Goal: Transaction & Acquisition: Register for event/course

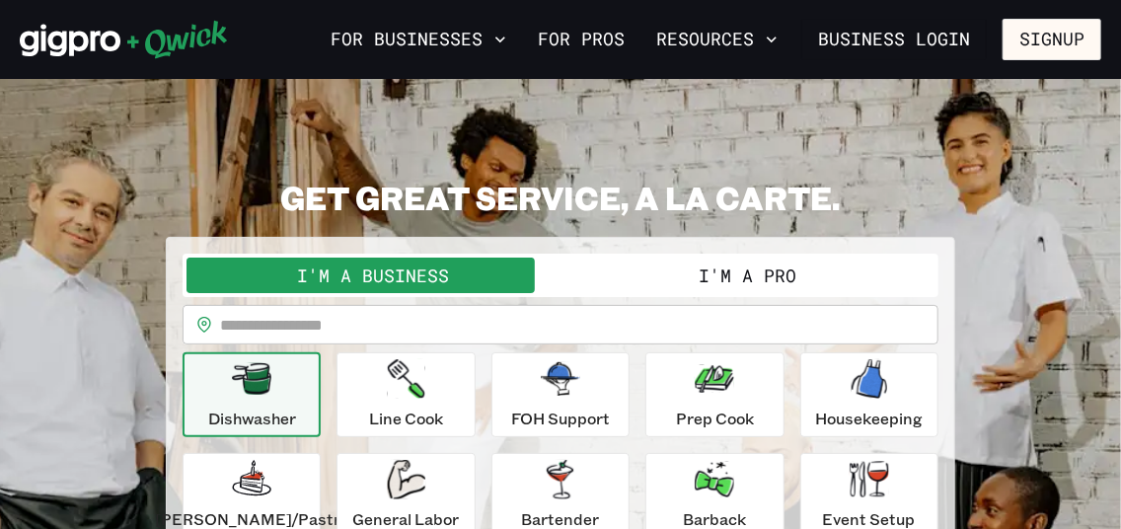
click at [824, 274] on button "I'm a Pro" at bounding box center [748, 276] width 374 height 36
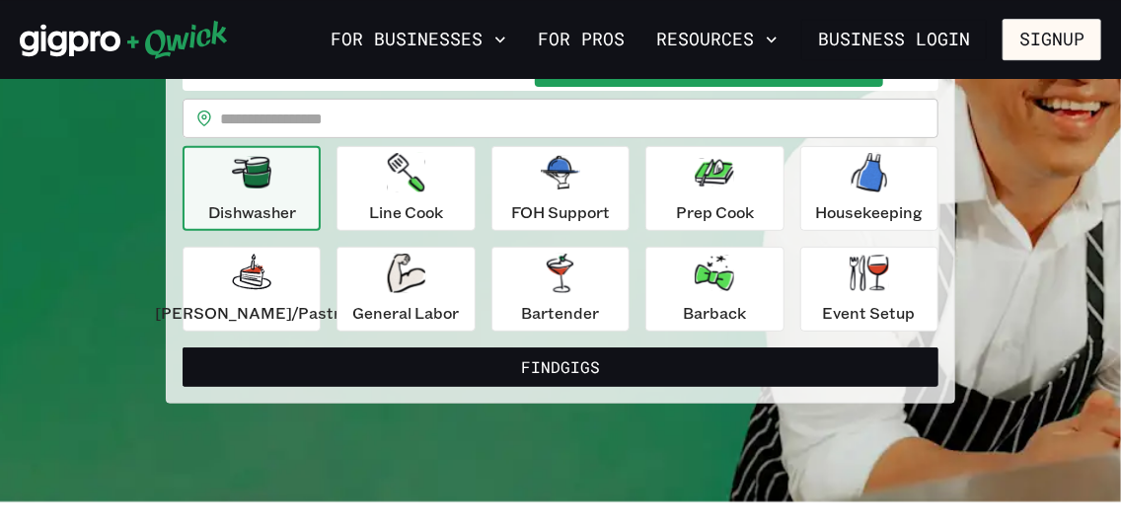
scroll to position [213, 0]
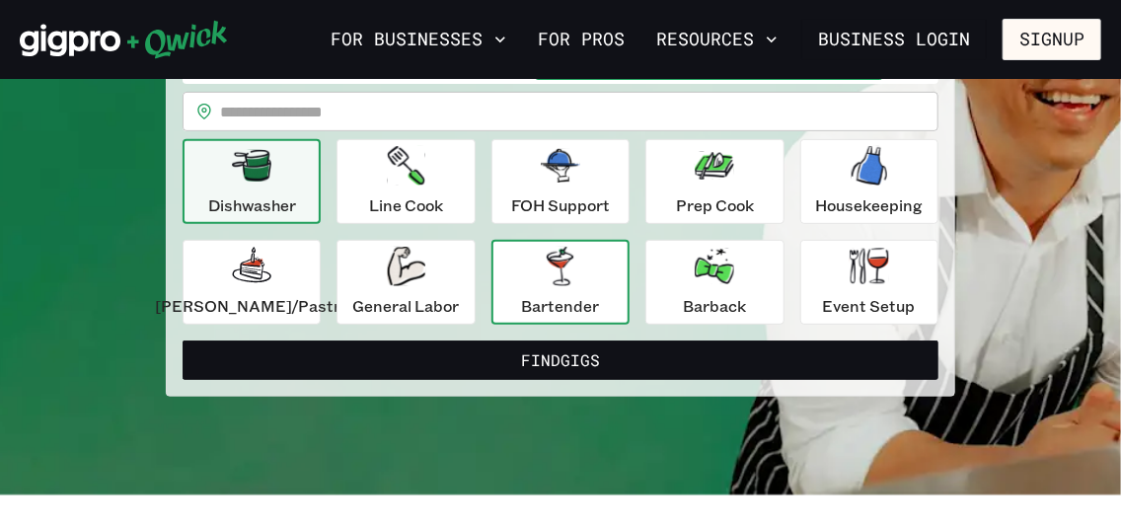
click at [567, 300] on p "Bartender" at bounding box center [560, 306] width 78 height 24
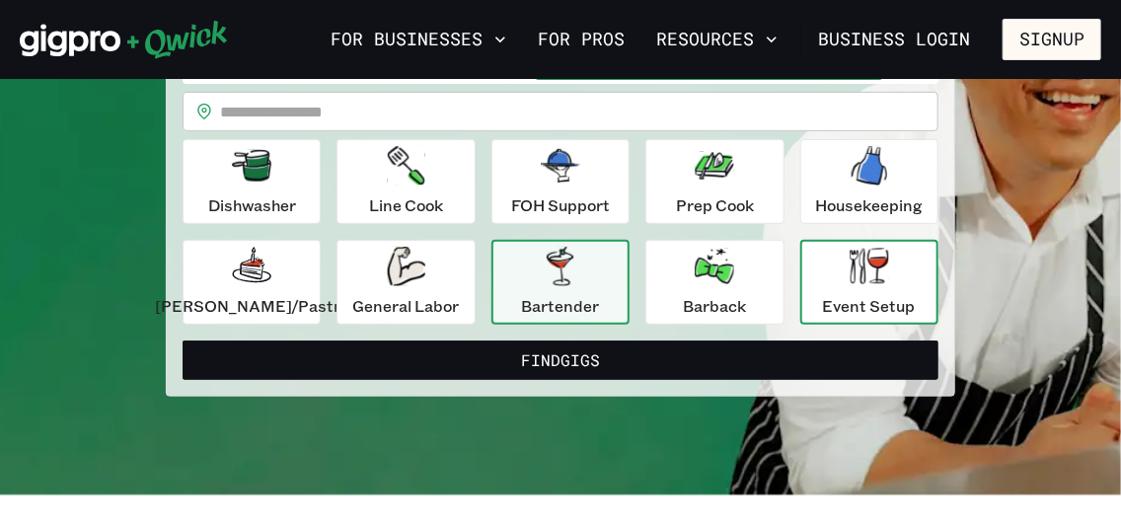
click at [801, 271] on button "Event Setup" at bounding box center [869, 282] width 138 height 85
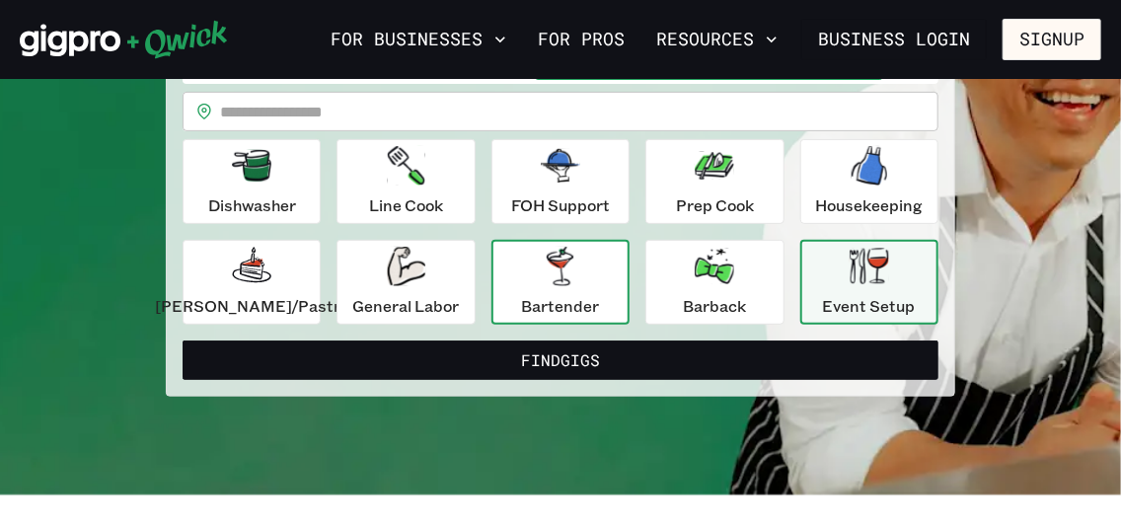
click at [524, 294] on p "Bartender" at bounding box center [560, 306] width 78 height 24
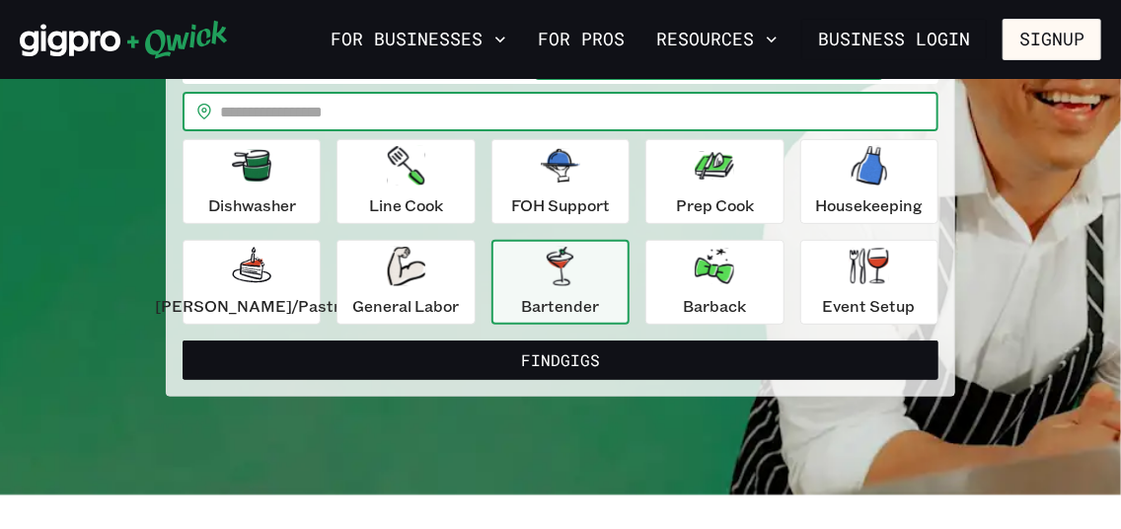
click at [274, 103] on input "text" at bounding box center [579, 111] width 719 height 39
type input "*****"
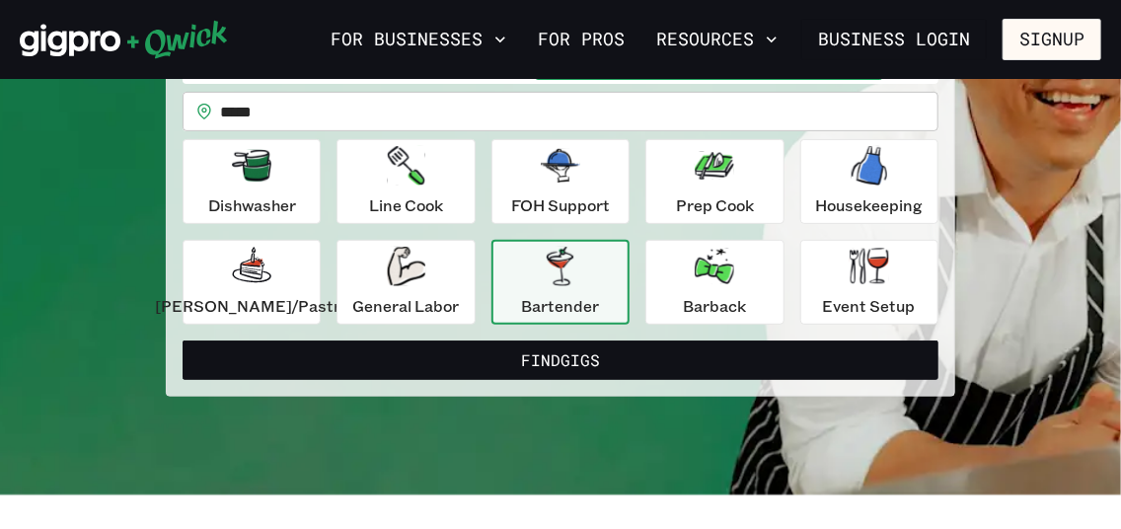
click at [550, 287] on div "Bartender" at bounding box center [560, 282] width 78 height 71
click at [887, 273] on div "Event Setup" at bounding box center [869, 282] width 93 height 71
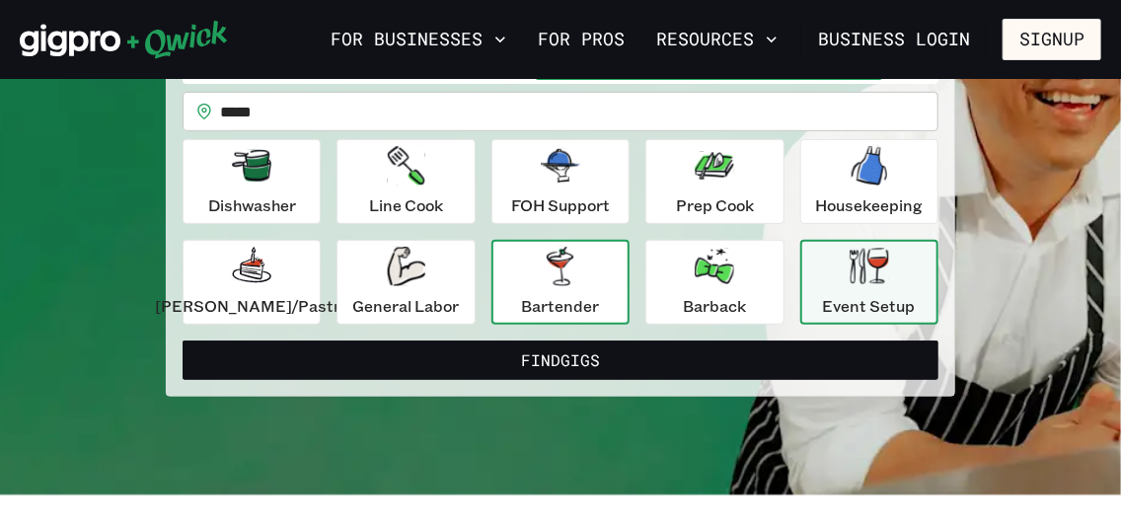
click at [579, 271] on icon "button" at bounding box center [560, 266] width 39 height 39
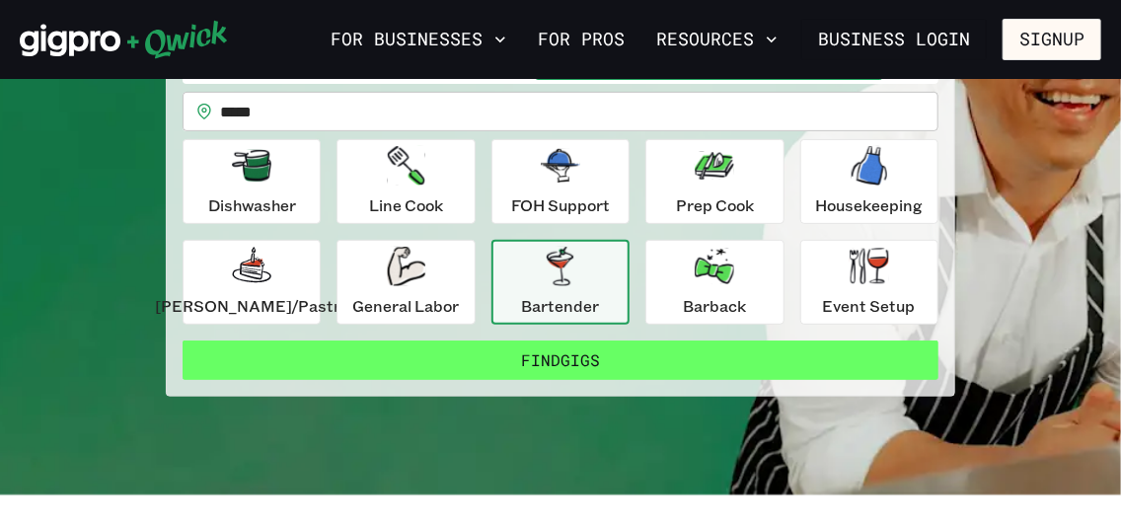
click at [568, 349] on button "Find Gigs" at bounding box center [561, 360] width 756 height 39
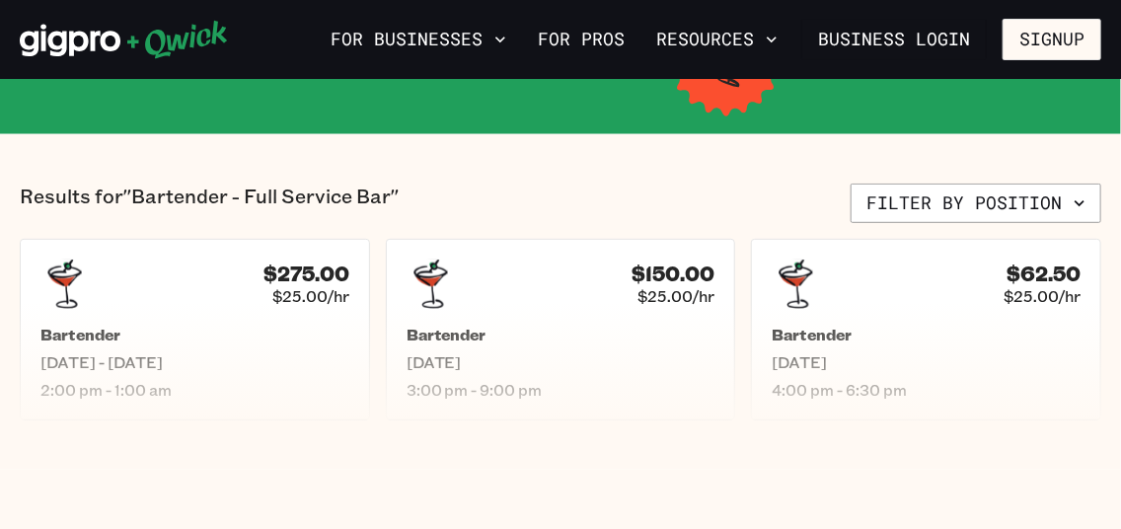
scroll to position [373, 0]
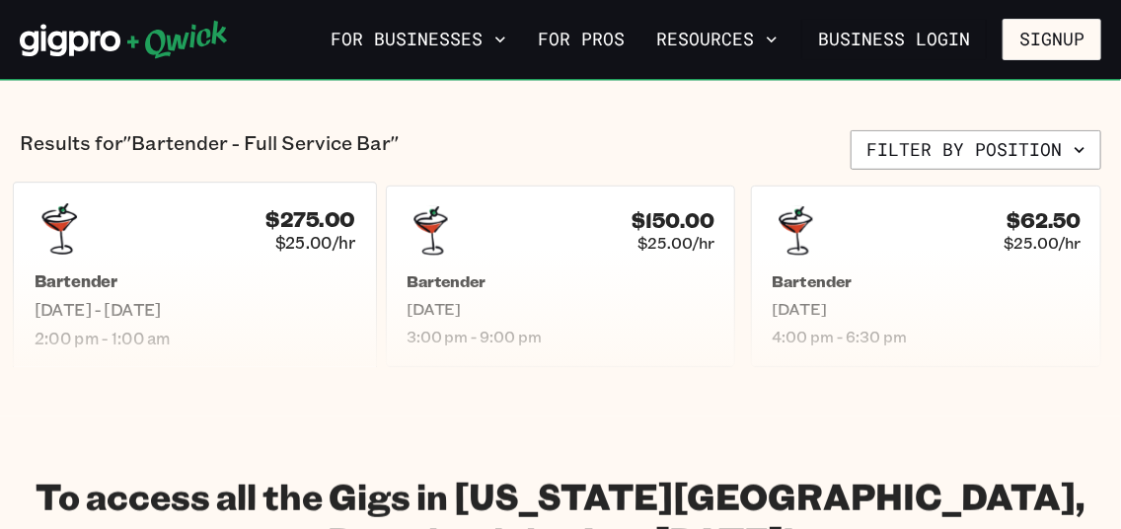
click at [149, 267] on div "$275.00 $25.00/hr Bartender Sat, Aug 23 - Sun, Aug 24 2:00 pm - 1:00 am" at bounding box center [195, 276] width 364 height 189
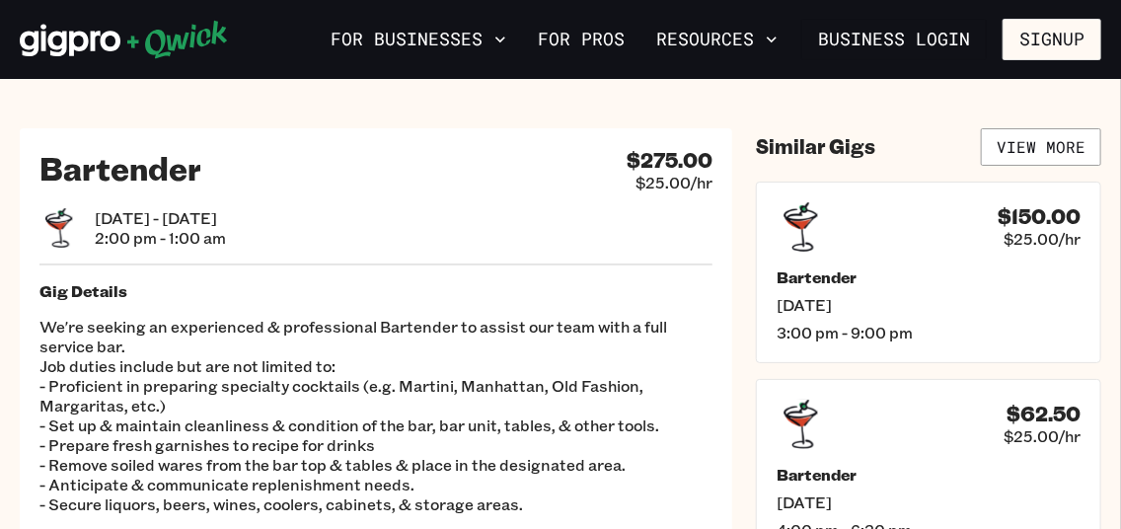
click at [345, 200] on div "Bartender $275.00 $25.00/hr Sat, Aug 23 - Sun, Aug 24 2:00 pm - 1:00 am Gig Det…" at bounding box center [376, 395] width 713 height 534
click at [617, 43] on link "For Pros" at bounding box center [581, 40] width 103 height 34
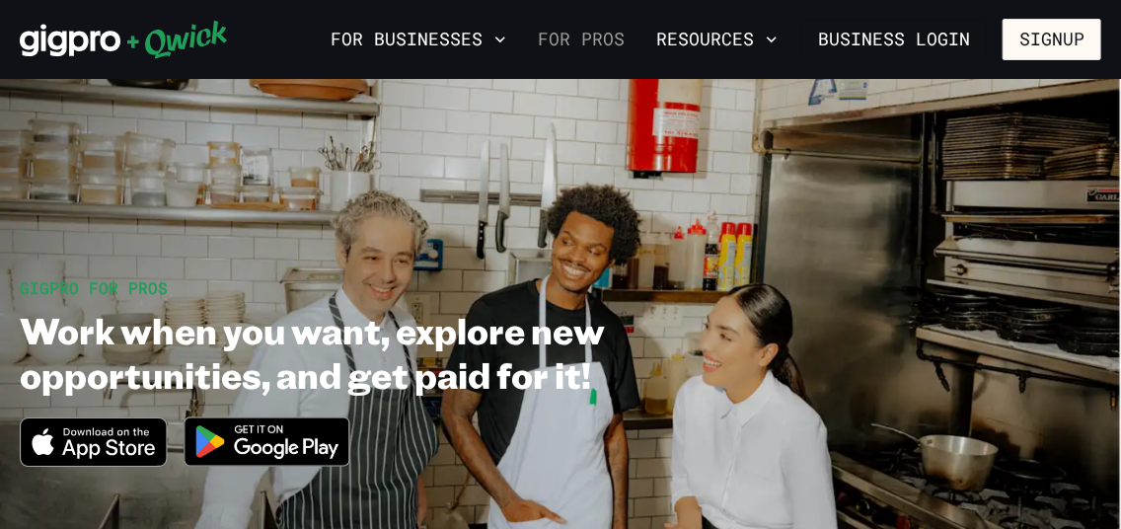
click at [587, 37] on link "For Pros" at bounding box center [581, 40] width 103 height 34
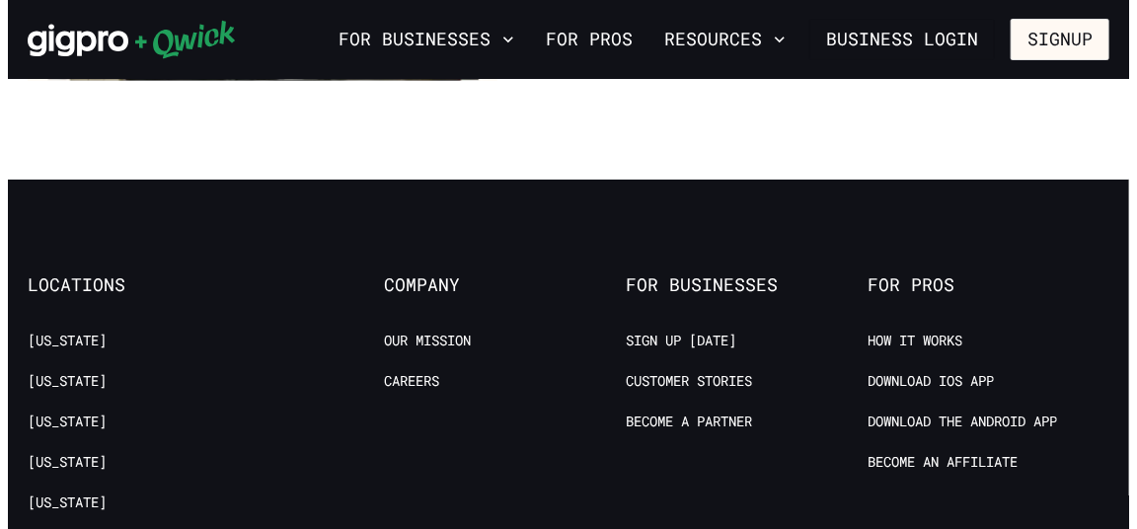
scroll to position [3464, 0]
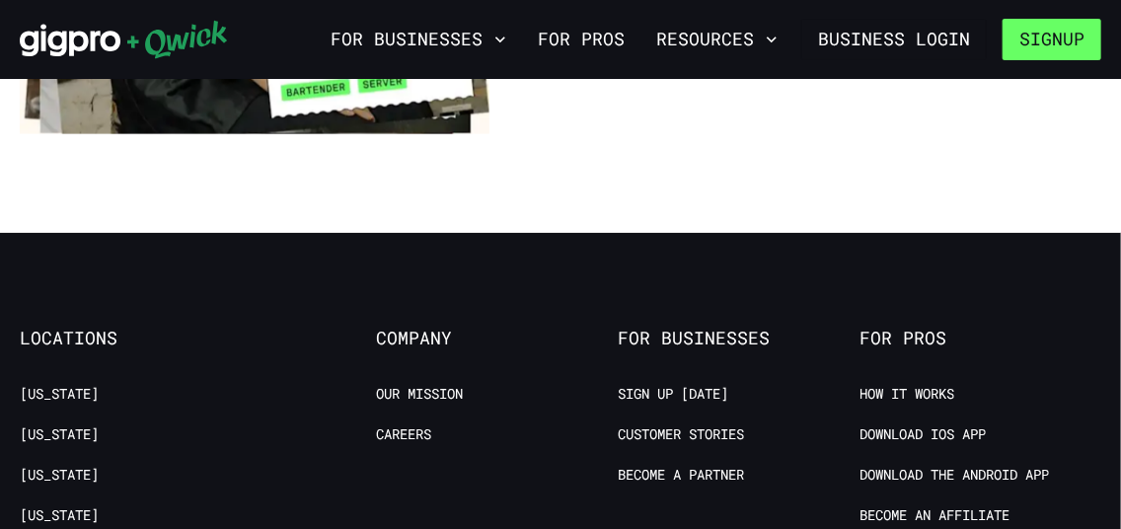
click at [1024, 33] on button "Signup" at bounding box center [1052, 39] width 99 height 41
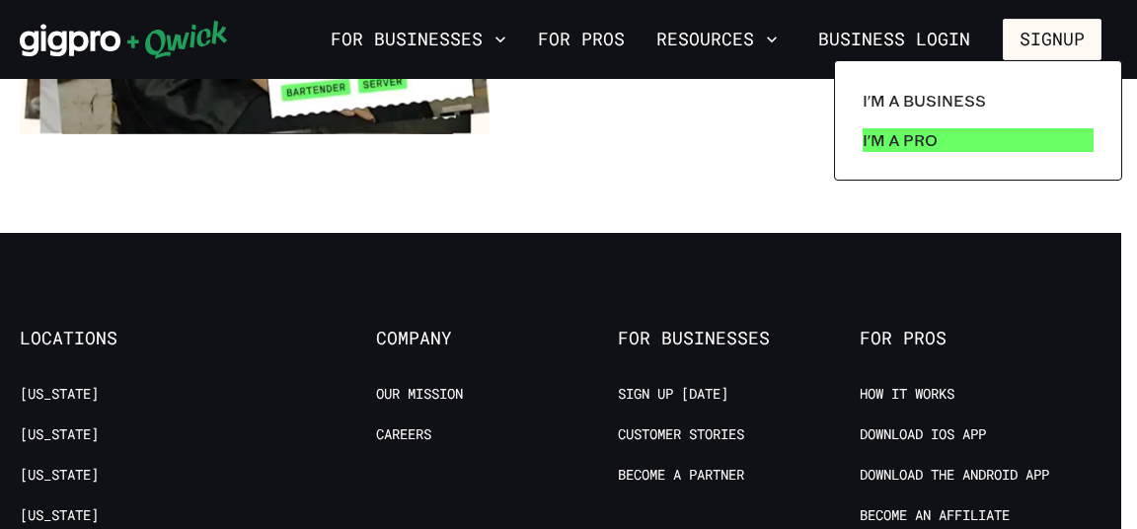
click at [914, 149] on p "I'm a Pro" at bounding box center [900, 140] width 75 height 24
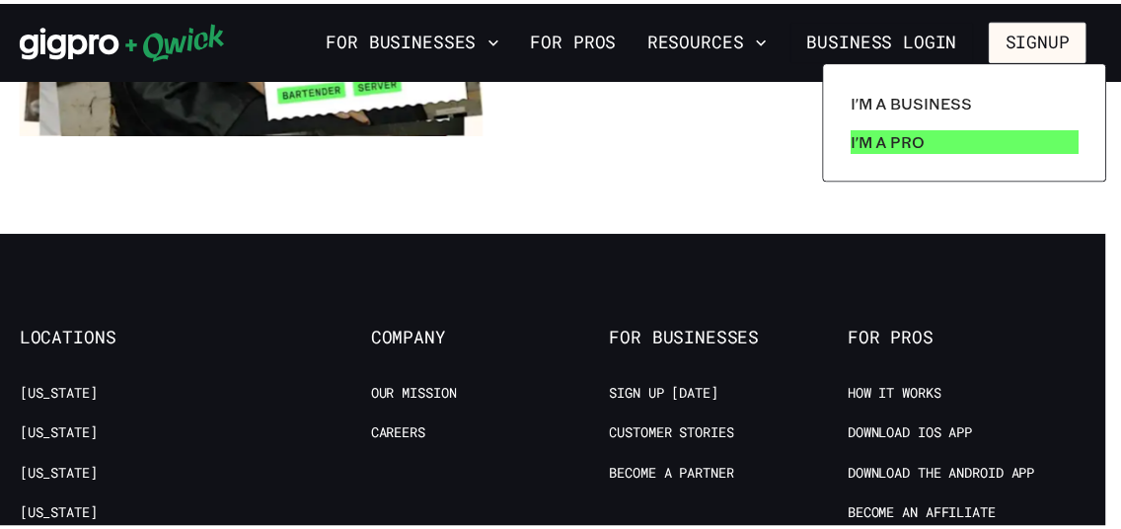
scroll to position [0, 0]
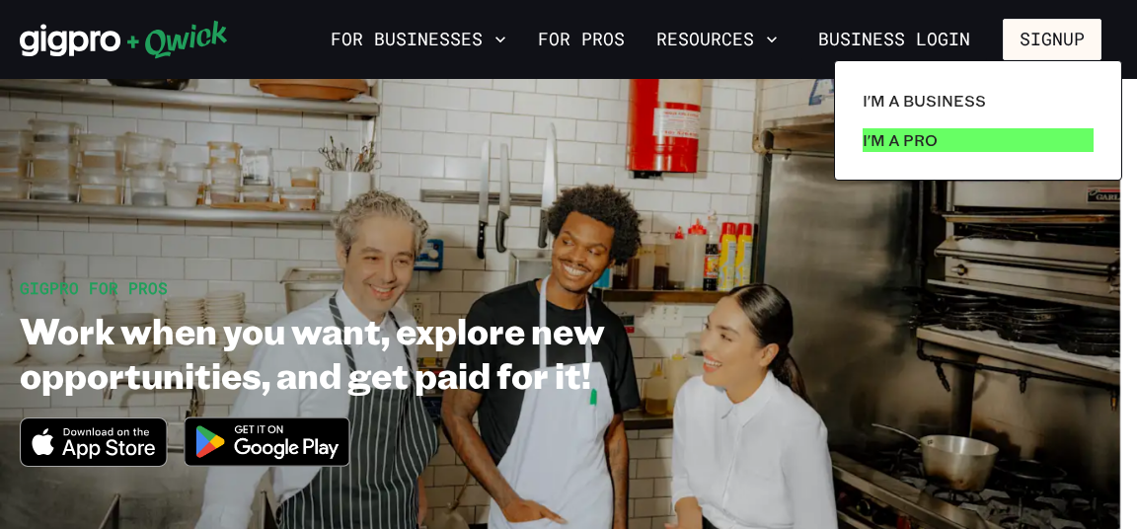
click at [905, 137] on p "I'm a Pro" at bounding box center [900, 140] width 75 height 24
click at [870, 137] on p "I'm a Pro" at bounding box center [900, 140] width 75 height 24
click at [878, 140] on p "I'm a Pro" at bounding box center [900, 140] width 75 height 24
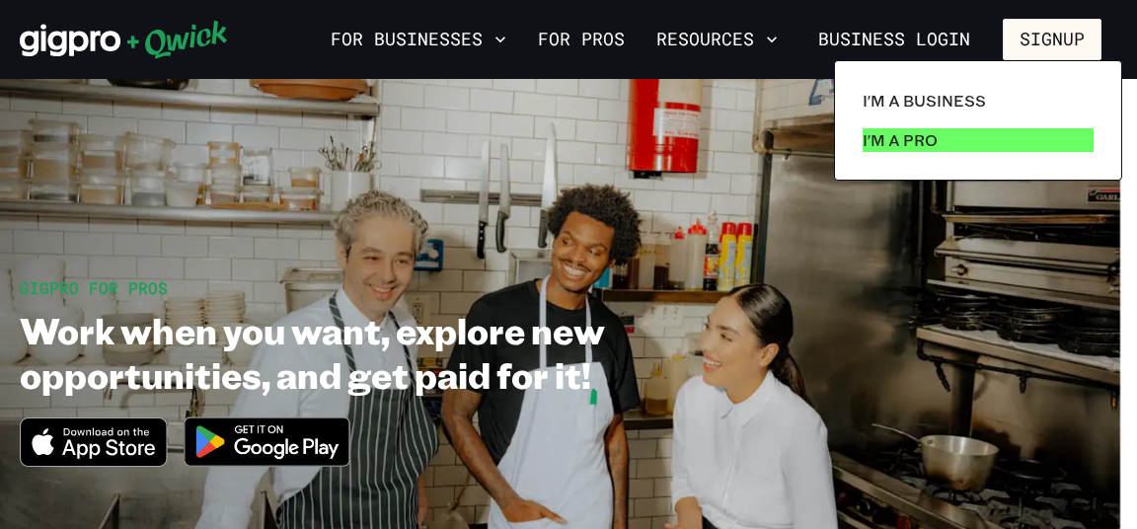
click at [878, 140] on p "I'm a Pro" at bounding box center [900, 140] width 75 height 24
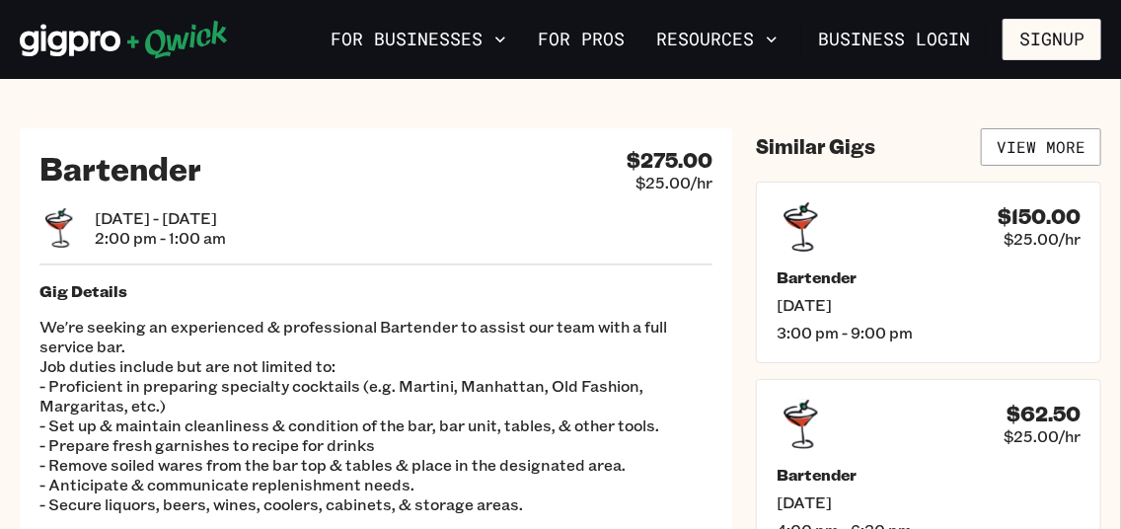
scroll to position [373, 0]
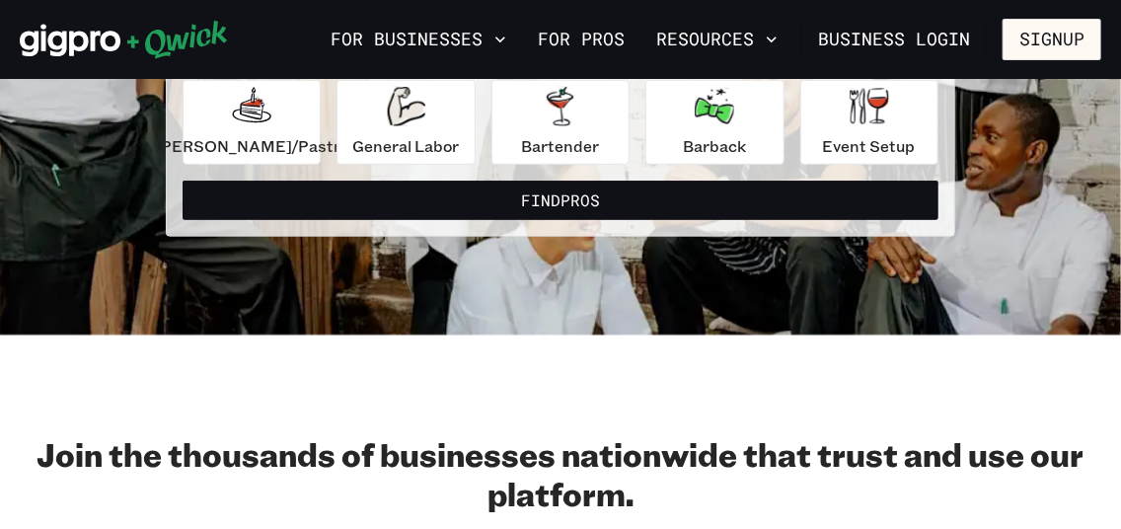
scroll to position [213, 0]
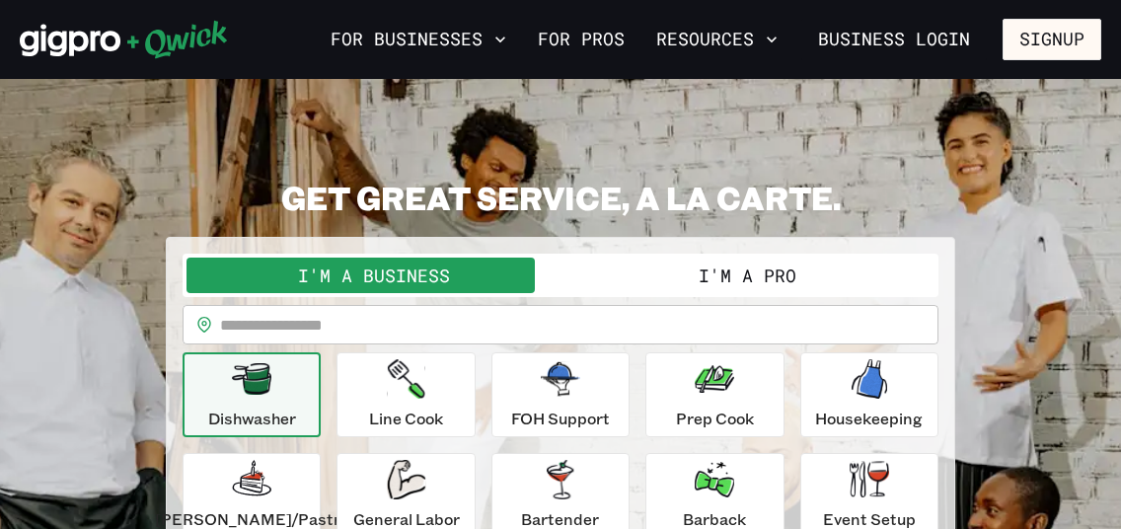
scroll to position [213, 0]
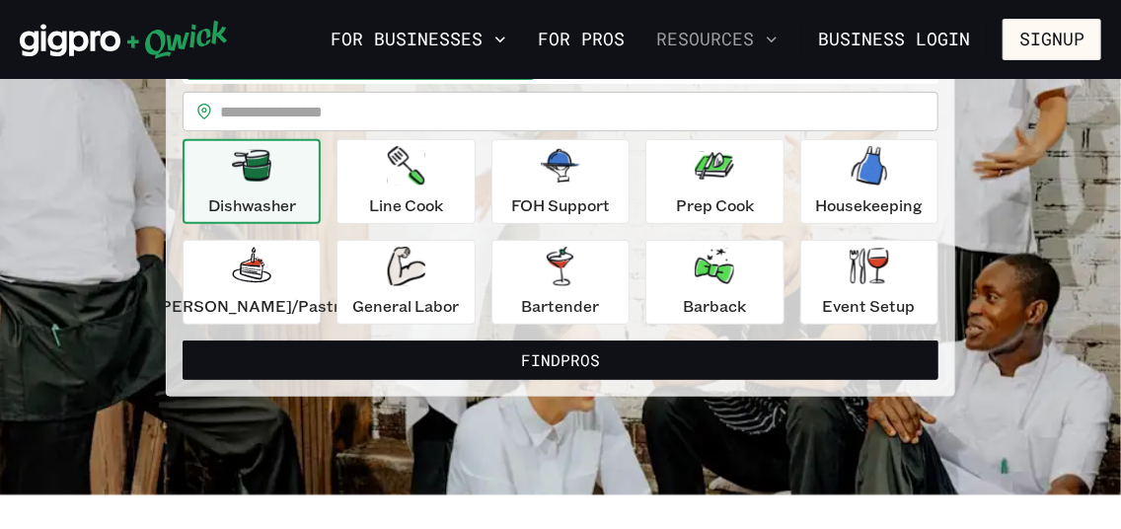
click at [780, 33] on icon "button" at bounding box center [772, 40] width 20 height 20
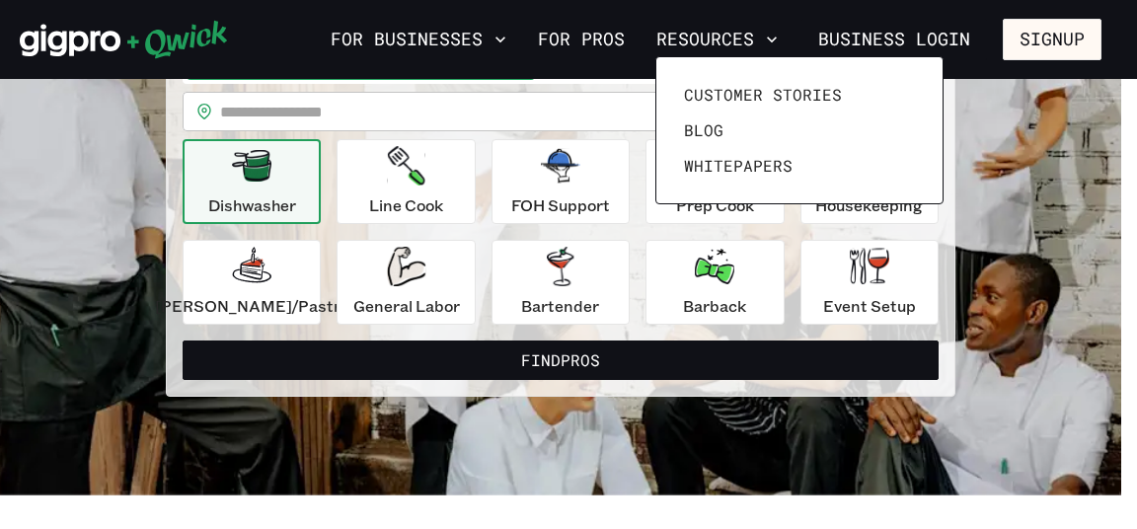
click at [614, 43] on div at bounding box center [568, 264] width 1137 height 529
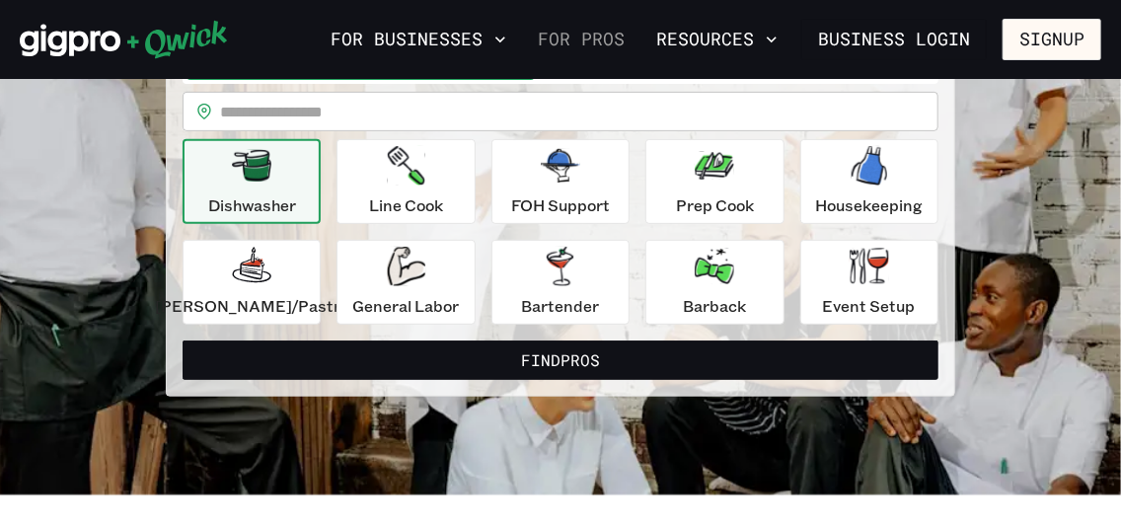
click at [605, 35] on link "For Pros" at bounding box center [581, 40] width 103 height 34
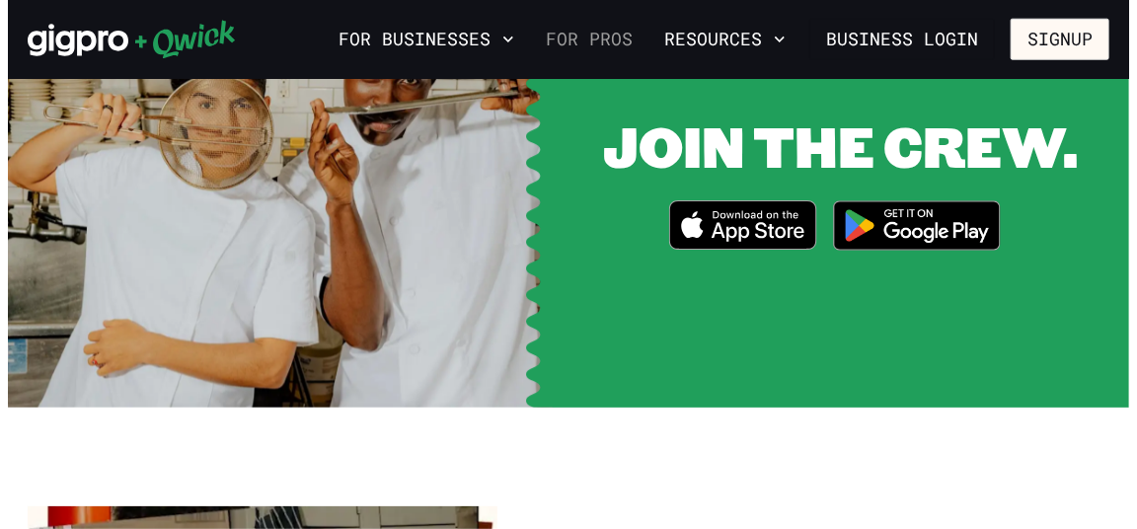
scroll to position [2612, 0]
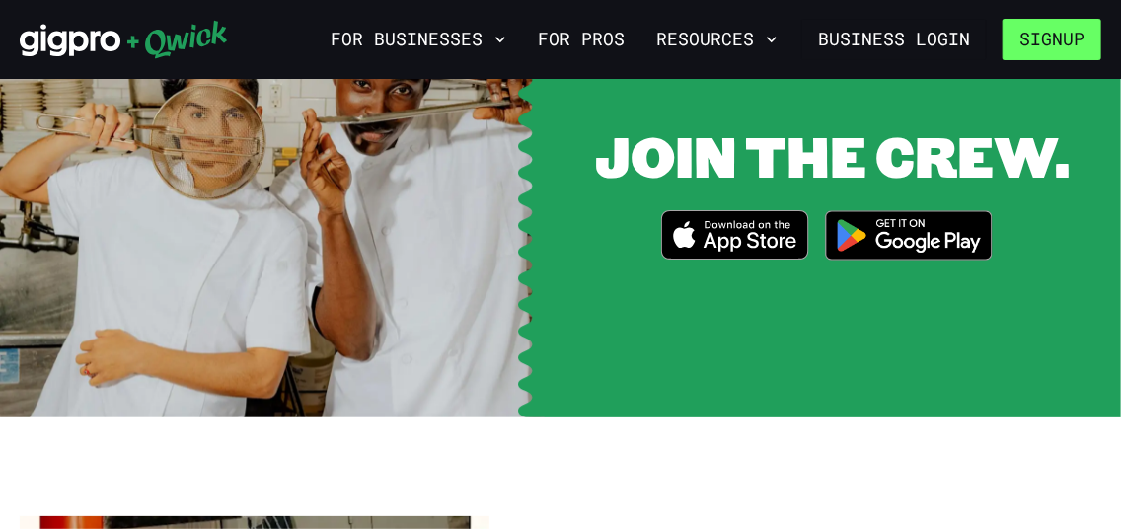
click at [1040, 46] on button "Signup" at bounding box center [1052, 39] width 99 height 41
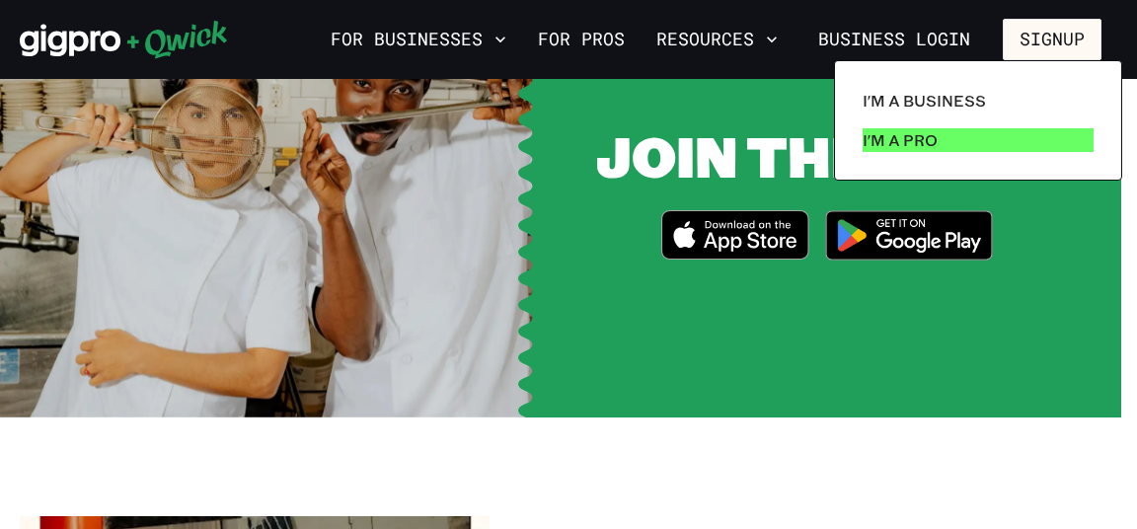
click at [914, 141] on p "I'm a Pro" at bounding box center [900, 140] width 75 height 24
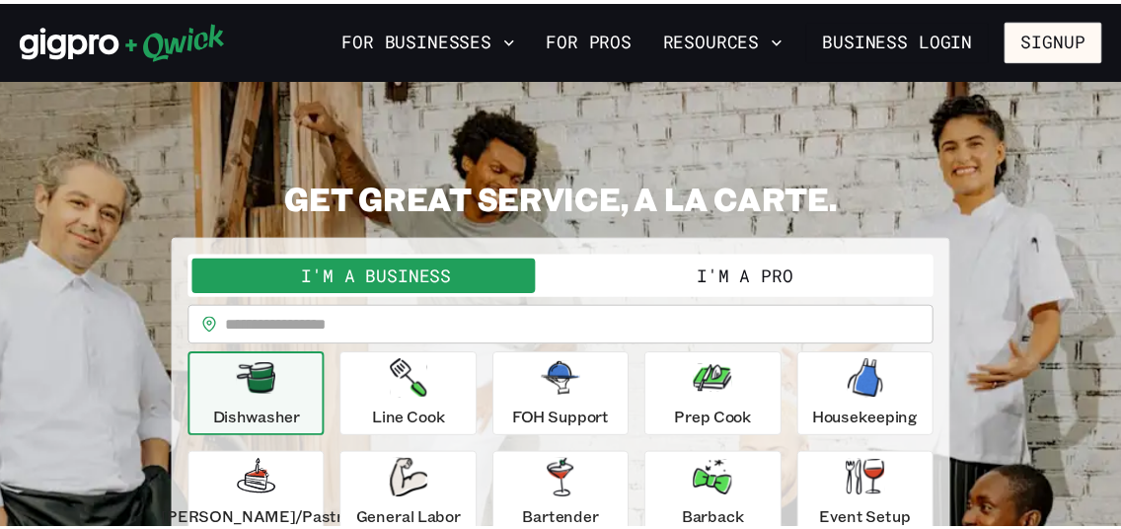
scroll to position [213, 0]
